Goal: Check status: Check status

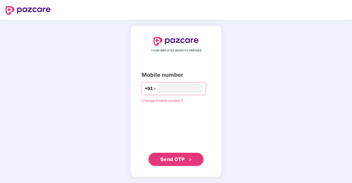
type input "**********"
click at [169, 156] on span "Send OTP" at bounding box center [176, 159] width 32 height 8
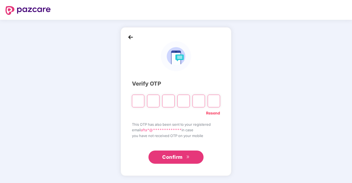
type input "*"
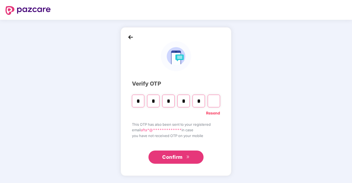
type input "*"
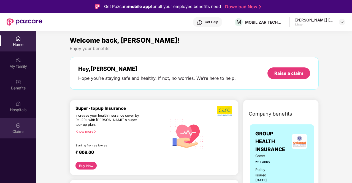
click at [20, 124] on img at bounding box center [18, 126] width 6 height 6
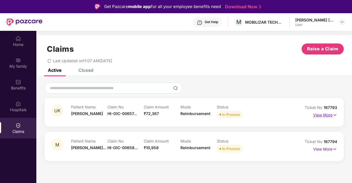
click at [329, 115] on p "View More" at bounding box center [325, 114] width 24 height 7
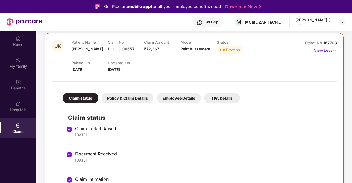
click at [213, 95] on div "TPA Details" at bounding box center [222, 98] width 36 height 11
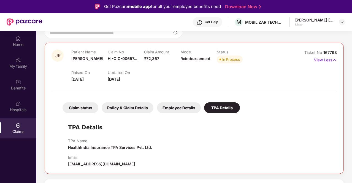
scroll to position [55, 0]
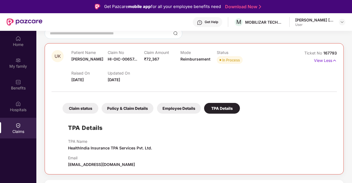
click at [185, 104] on div "Employee Details" at bounding box center [179, 108] width 44 height 11
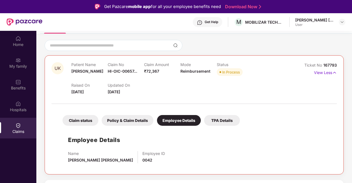
scroll to position [31, 0]
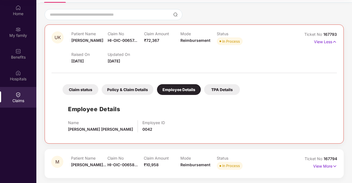
click at [138, 93] on div "Policy & Claim Details" at bounding box center [128, 89] width 52 height 11
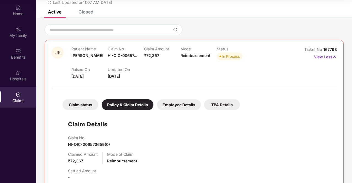
scroll to position [14, 0]
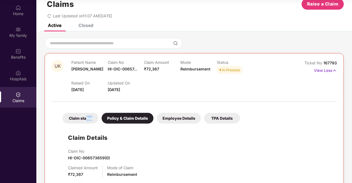
drag, startPoint x: 88, startPoint y: 124, endPoint x: 83, endPoint y: 115, distance: 10.1
click at [83, 115] on div "Claim status" at bounding box center [81, 118] width 36 height 11
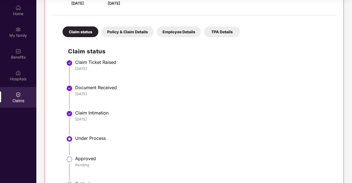
scroll to position [101, 0]
